Goal: Task Accomplishment & Management: Complete application form

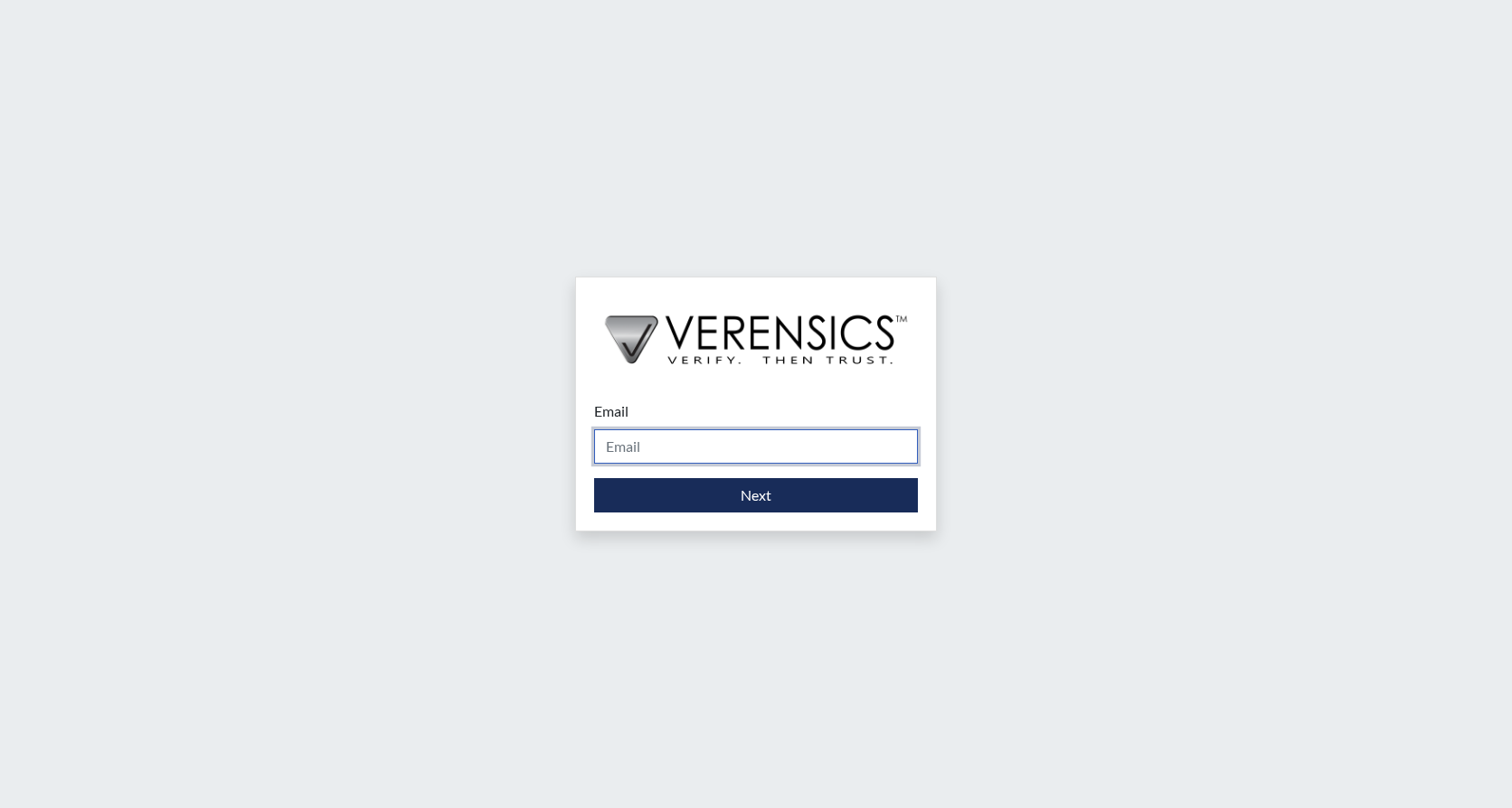
click at [664, 447] on input "Email" at bounding box center [756, 446] width 324 height 34
type input "[PERSON_NAME][EMAIL_ADDRESS][PERSON_NAME][DOMAIN_NAME]"
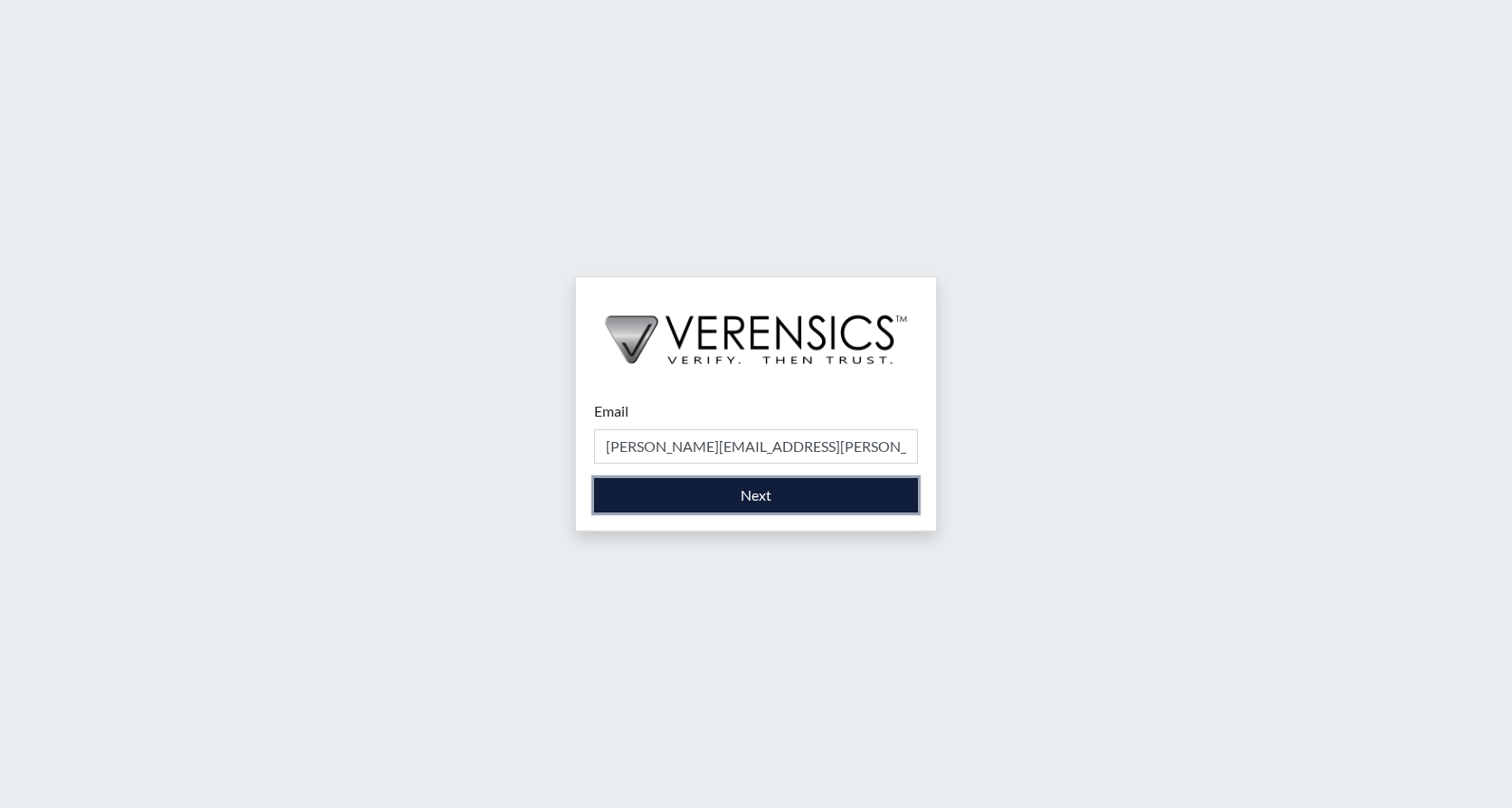
click at [699, 494] on button "Next" at bounding box center [756, 495] width 324 height 34
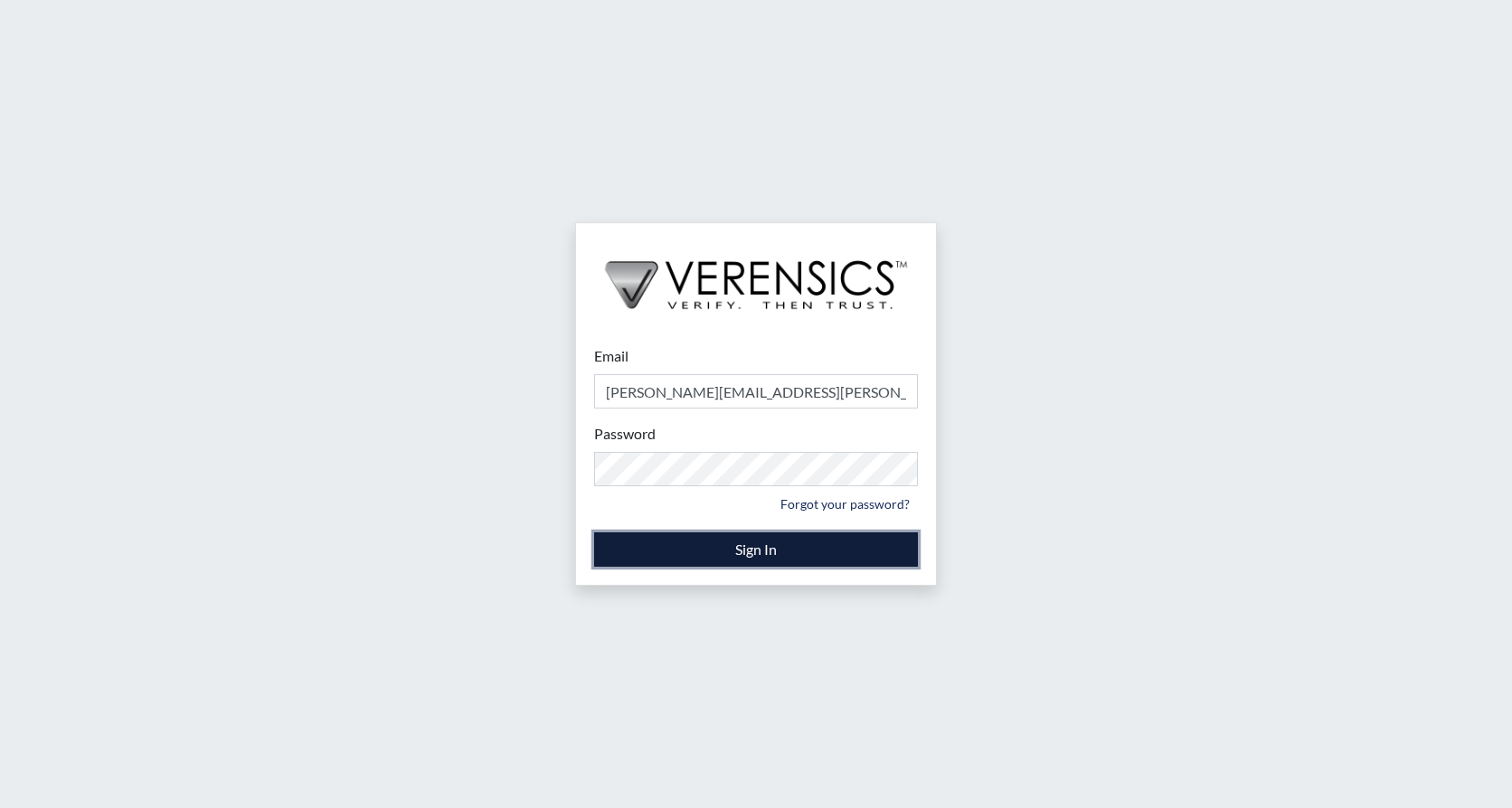
click at [768, 556] on button "Sign In" at bounding box center [756, 549] width 324 height 34
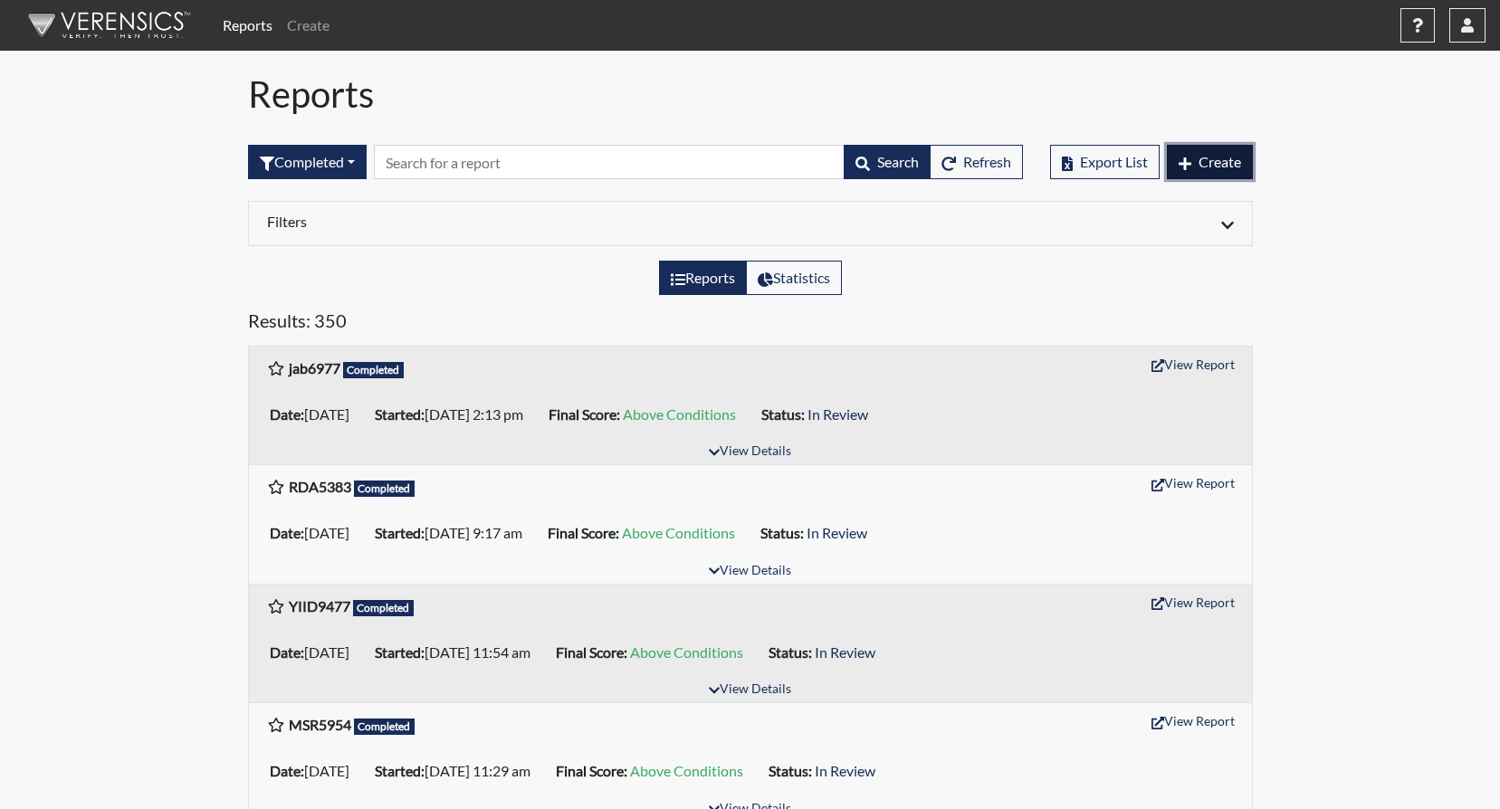
click at [1194, 159] on button "Create" at bounding box center [1210, 162] width 86 height 34
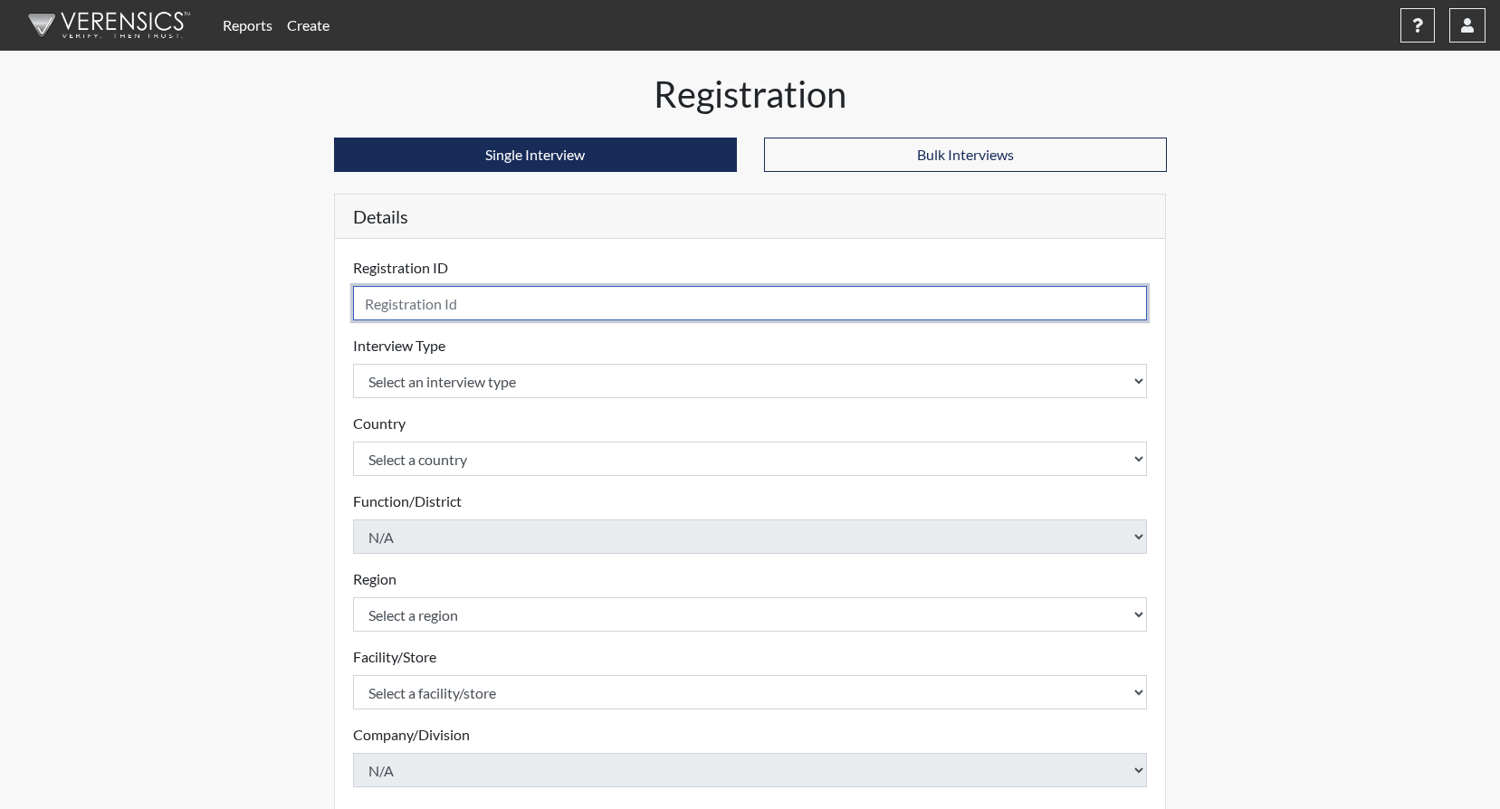
click at [424, 303] on input "text" at bounding box center [750, 303] width 795 height 34
type input "sdp8180"
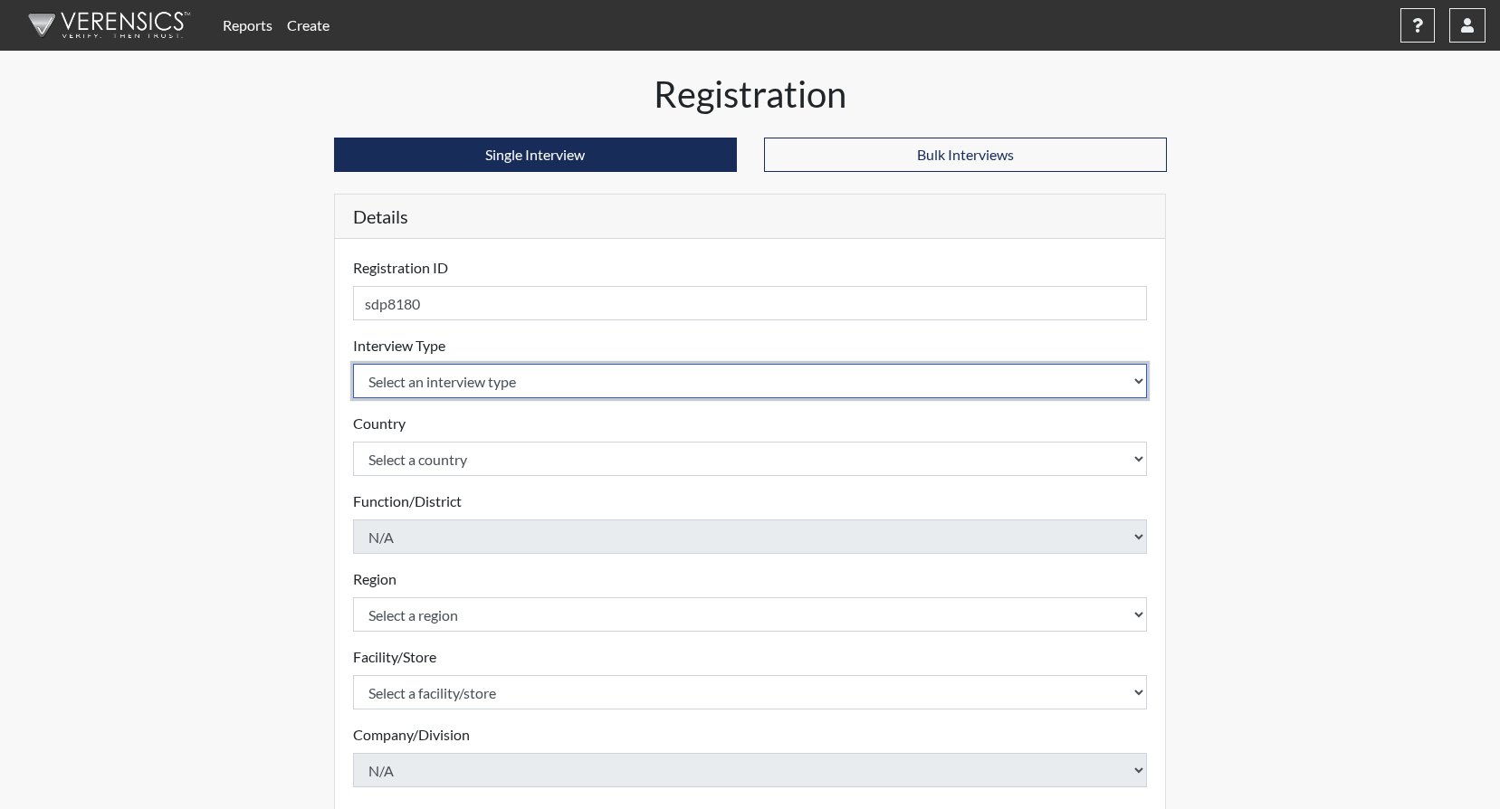
click at [1130, 380] on select "Select an interview type Corrections Pre-Employment" at bounding box center [750, 381] width 795 height 34
select select "ff733e93-e1bf-11ea-9c9f-0eff0cf7eb8f"
click at [353, 364] on select "Select an interview type Corrections Pre-Employment" at bounding box center [750, 381] width 795 height 34
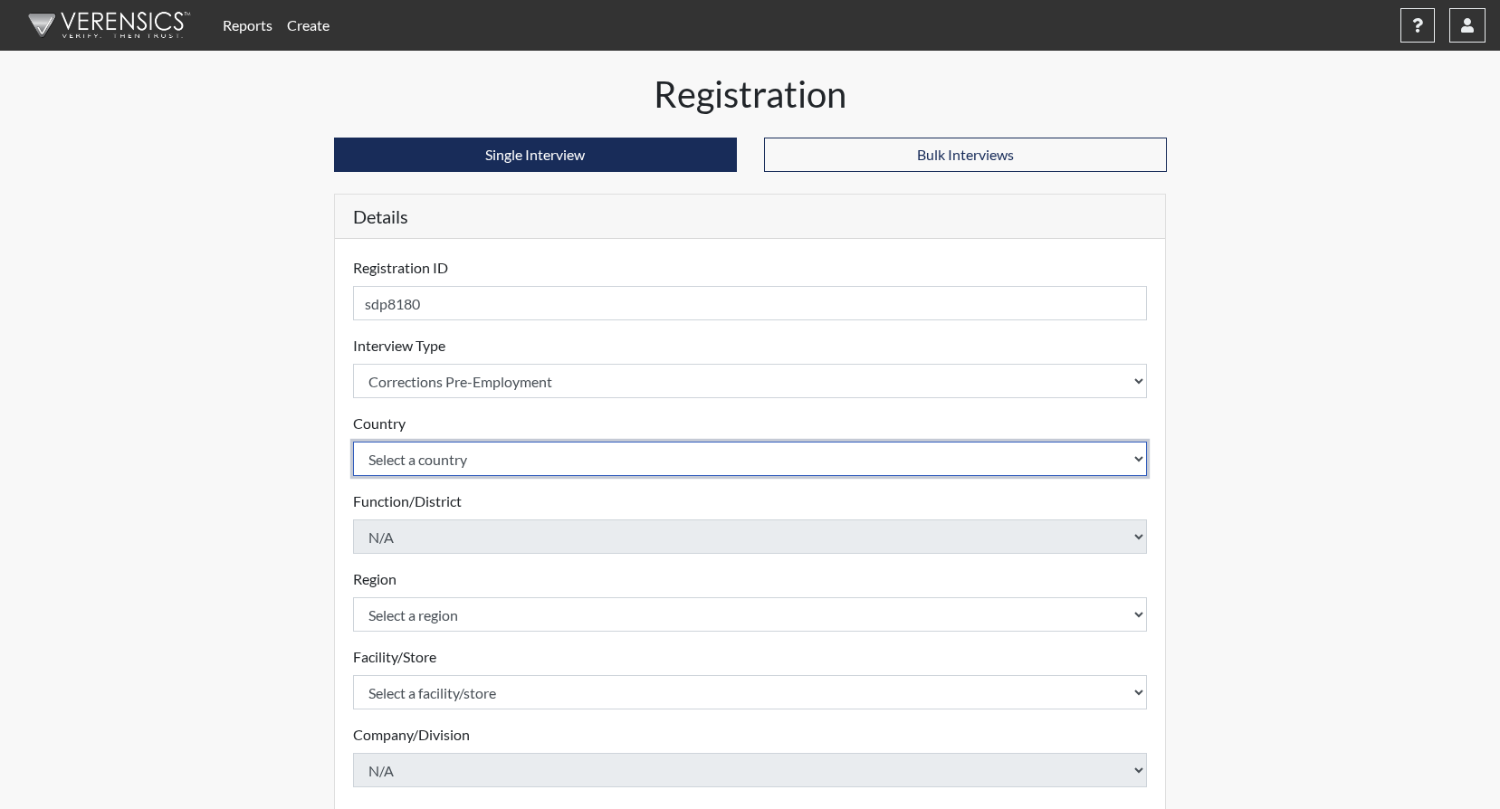
click at [1139, 464] on select "Select a country [GEOGRAPHIC_DATA] [GEOGRAPHIC_DATA]" at bounding box center [750, 459] width 795 height 34
select select "united-states-of-[GEOGRAPHIC_DATA]"
click at [353, 442] on select "Select a country [GEOGRAPHIC_DATA] [GEOGRAPHIC_DATA]" at bounding box center [750, 459] width 795 height 34
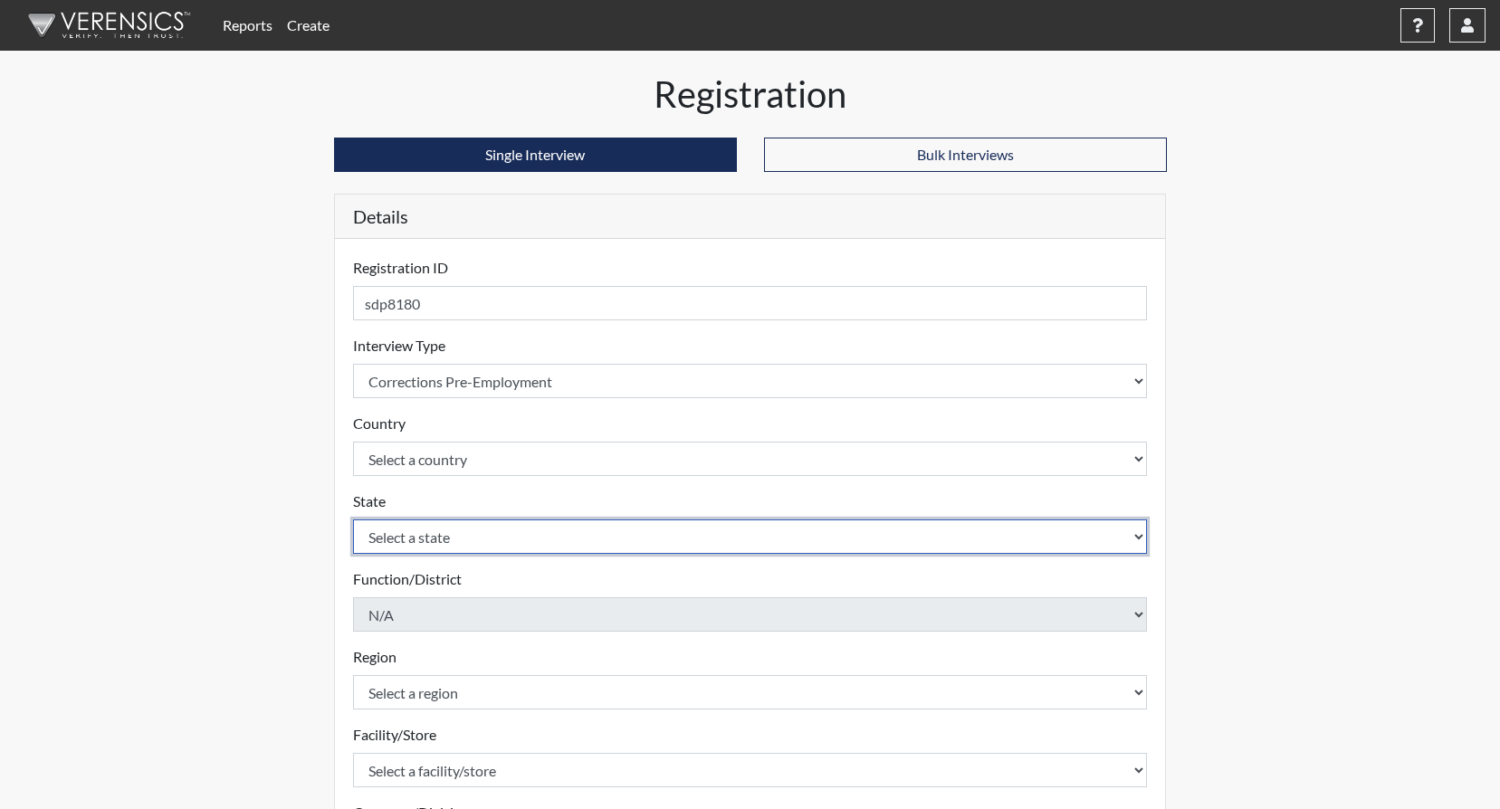
click at [1143, 536] on select "Select a state [US_STATE] [US_STATE] [US_STATE] [US_STATE] [US_STATE] [US_STATE…" at bounding box center [750, 537] width 795 height 34
select select "GA"
click at [353, 520] on select "Select a state [US_STATE] [US_STATE] [US_STATE] [US_STATE] [US_STATE] [US_STATE…" at bounding box center [750, 537] width 795 height 34
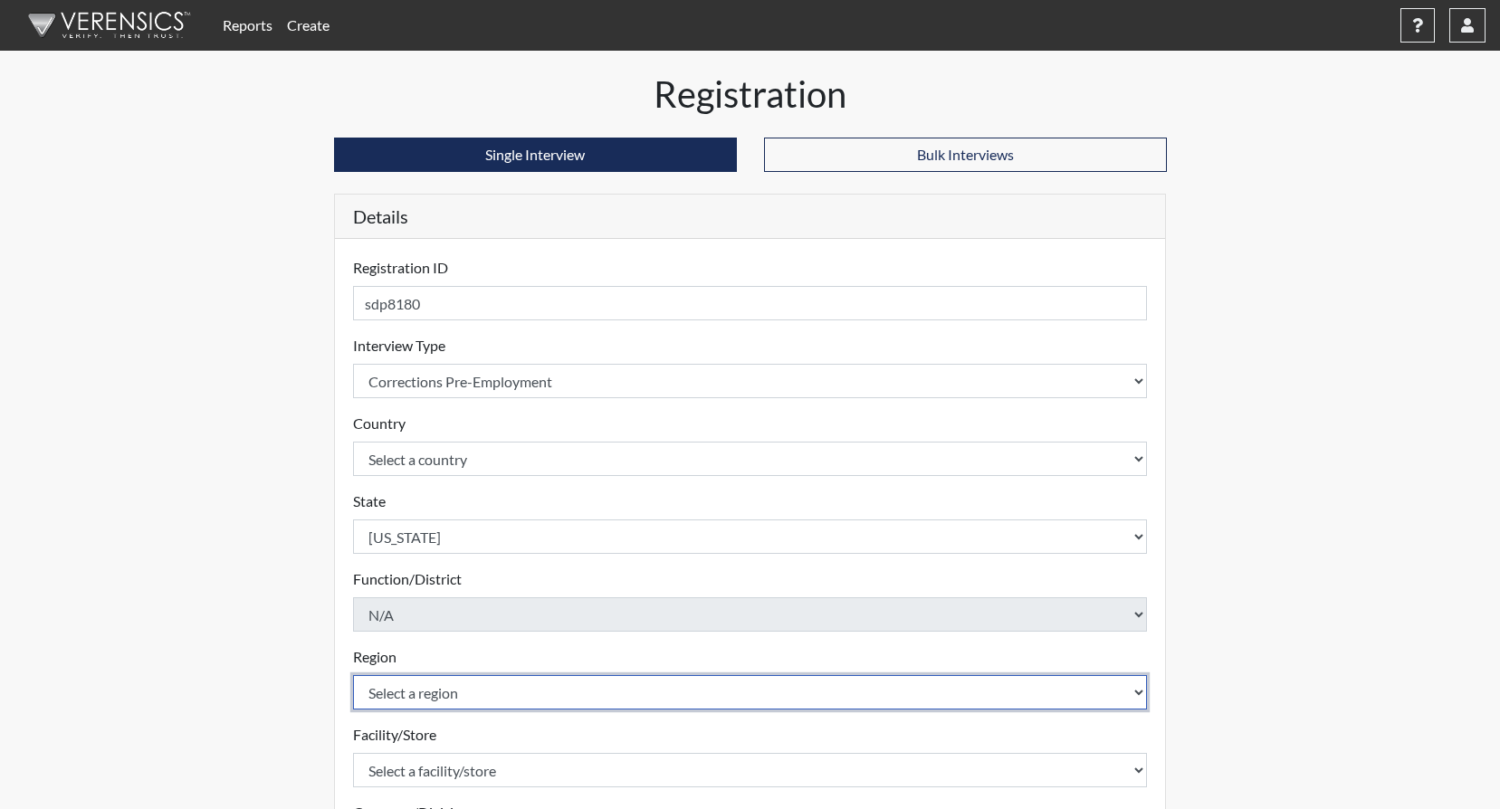
click at [1136, 689] on select "Select a region [GEOGRAPHIC_DATA]" at bounding box center [750, 692] width 795 height 34
select select "8bdab1f8-09d2-48bf-ae6d-f2dae3084107"
click at [353, 675] on select "Select a region [GEOGRAPHIC_DATA]" at bounding box center [750, 692] width 795 height 34
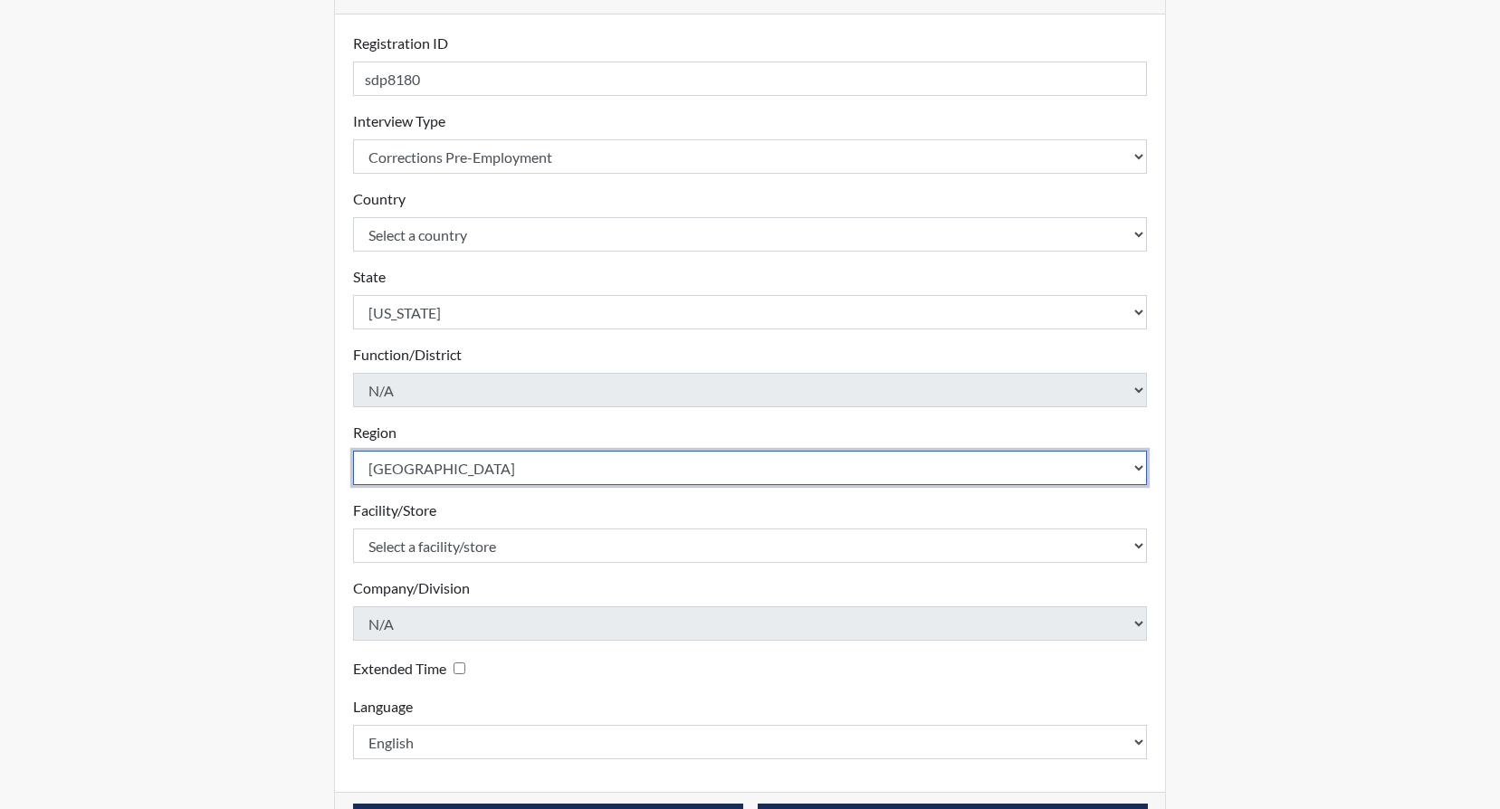
scroll to position [272, 0]
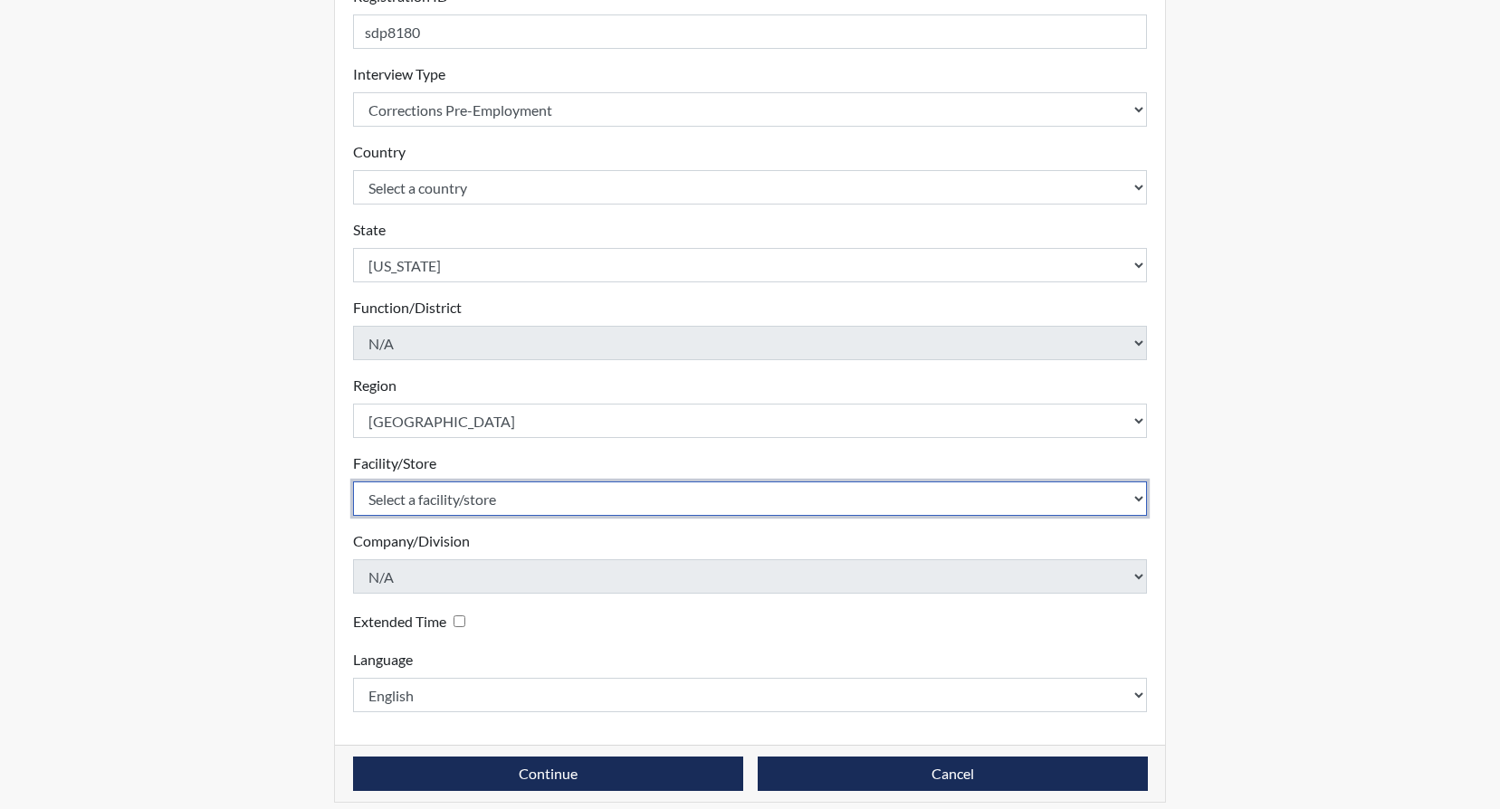
click at [1137, 500] on select "Select a facility/store GD&CP SMU*+" at bounding box center [750, 499] width 795 height 34
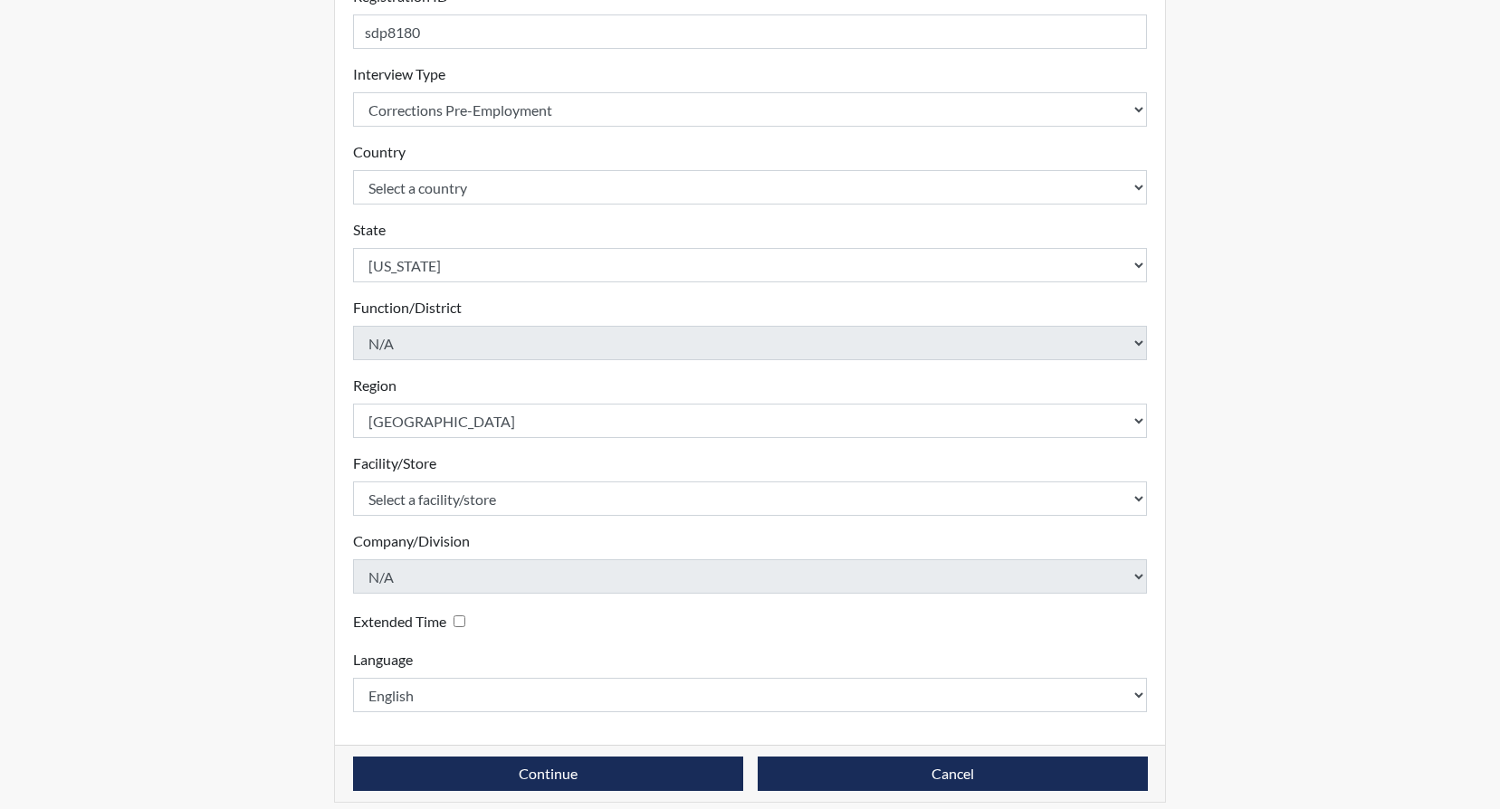
click at [517, 545] on div "Company/Division N/A Please select a company/division." at bounding box center [750, 562] width 795 height 63
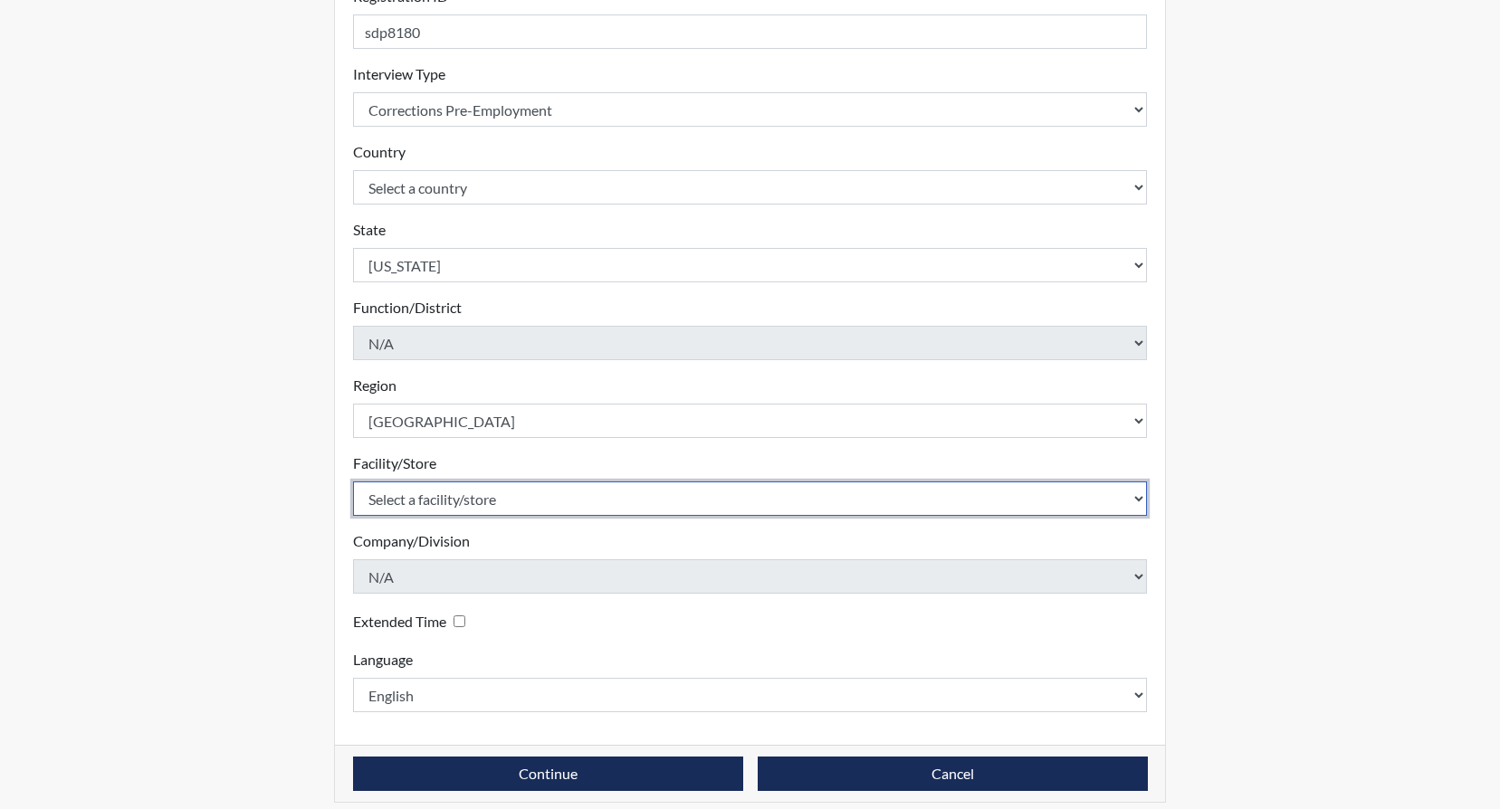
click at [1138, 498] on select "Select a facility/store GD&CP SMU*+" at bounding box center [750, 499] width 795 height 34
select select "43ff33d3-b326-4461-b740-f0025afaca61"
click at [353, 482] on select "Select a facility/store GD&CP SMU*+" at bounding box center [750, 499] width 795 height 34
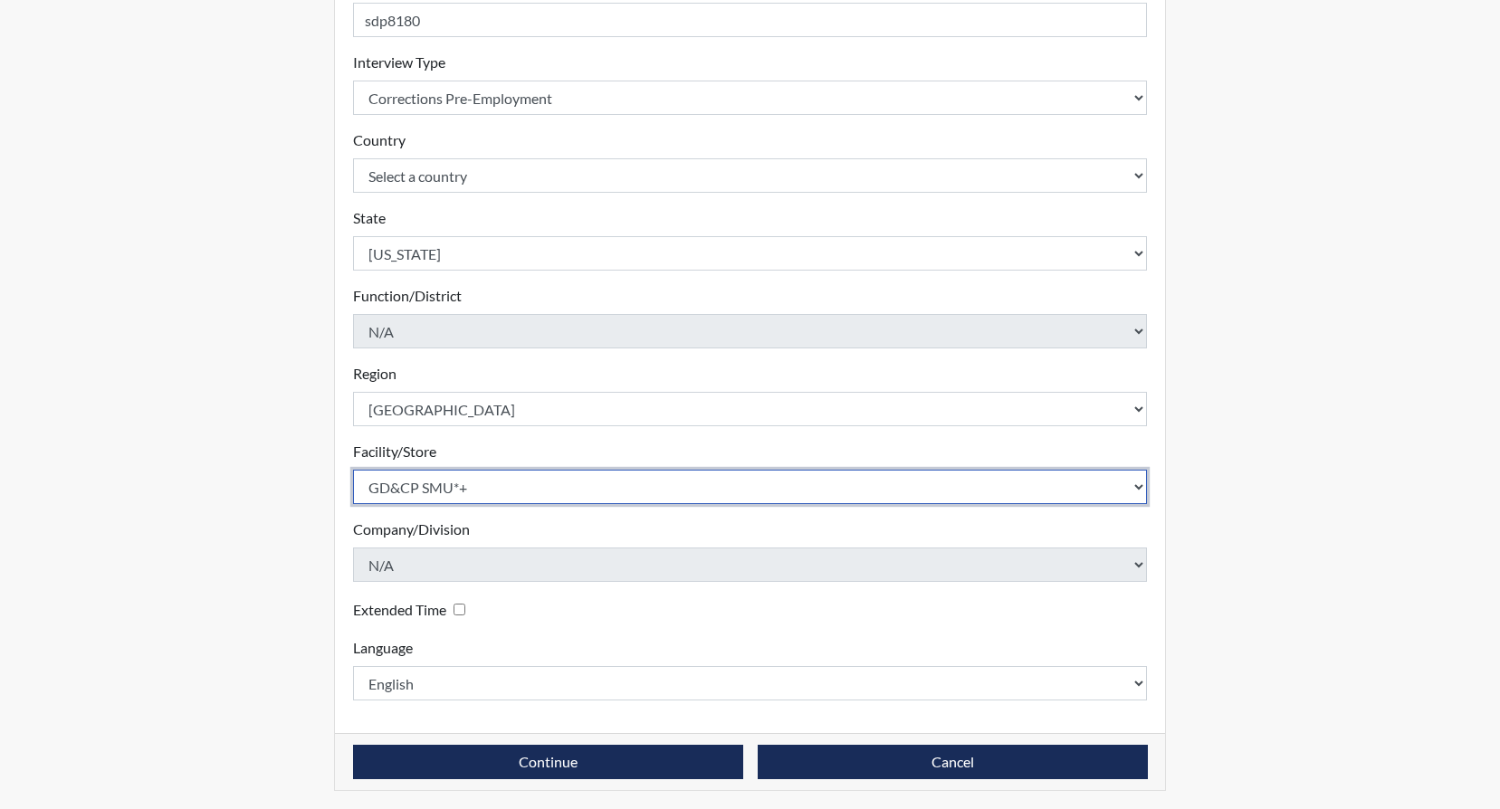
scroll to position [287, 0]
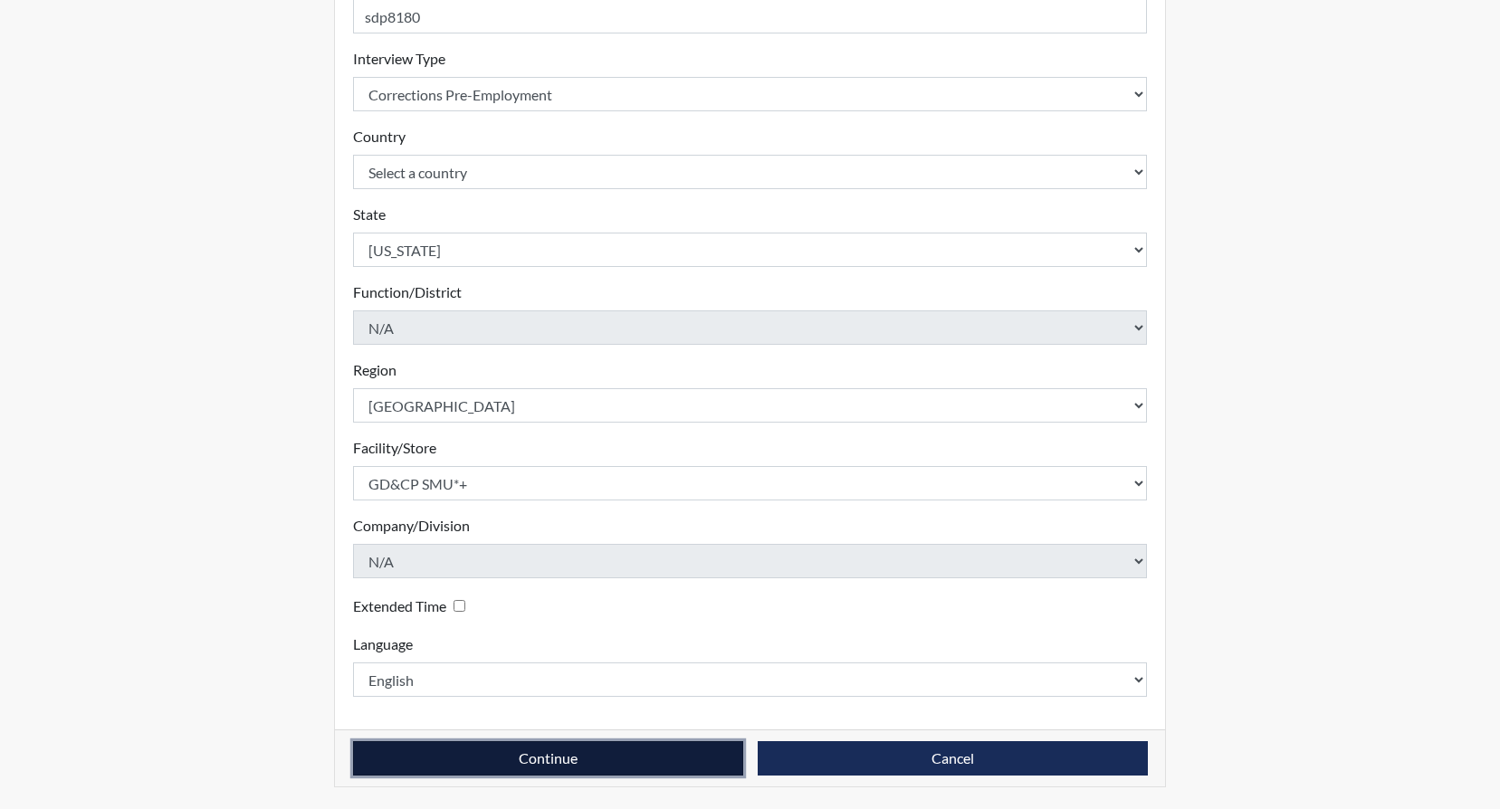
click at [553, 756] on button "Continue" at bounding box center [548, 759] width 390 height 34
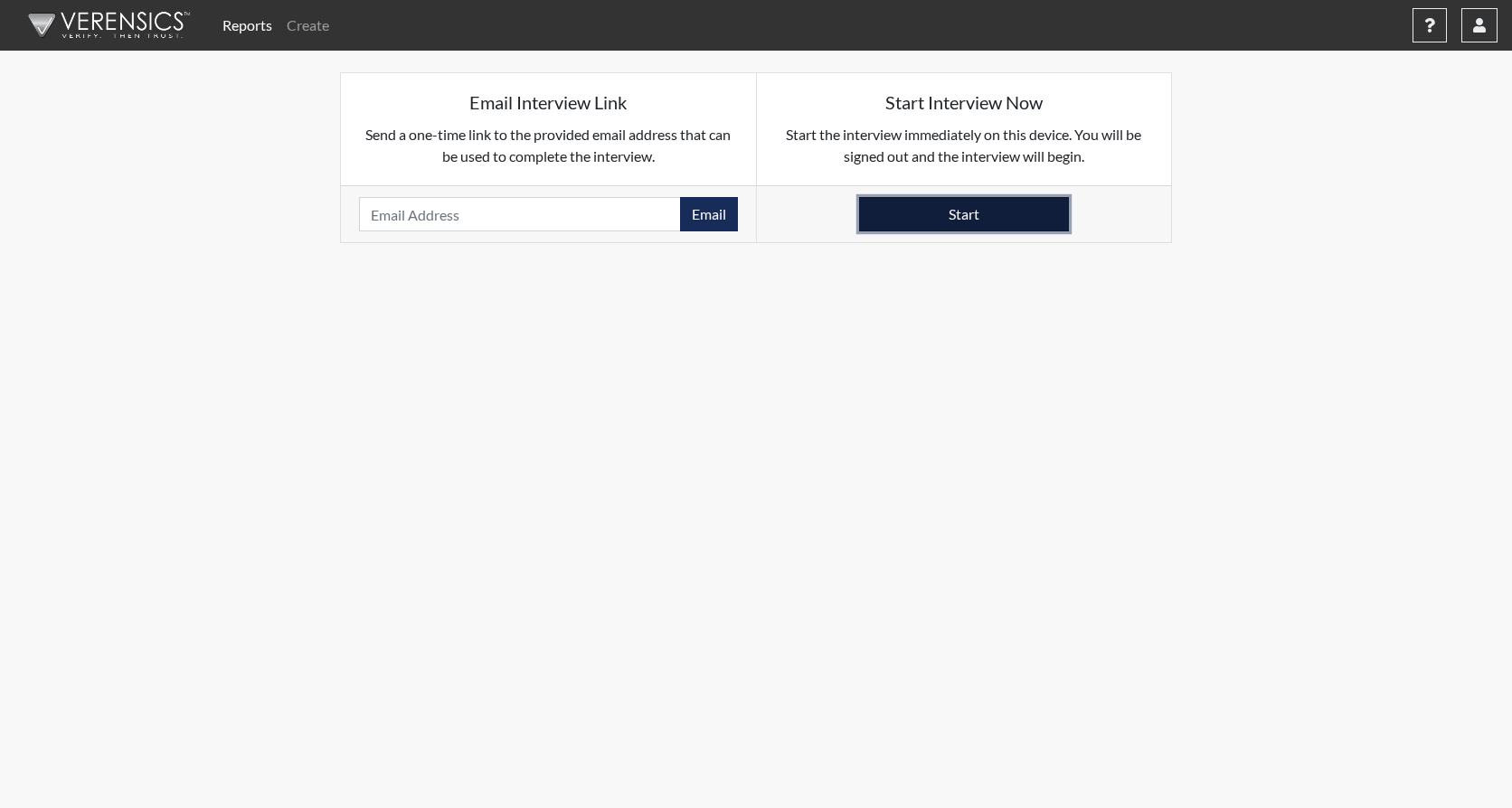
click at [977, 215] on button "Start" at bounding box center [964, 214] width 210 height 34
